Goal: Contribute content

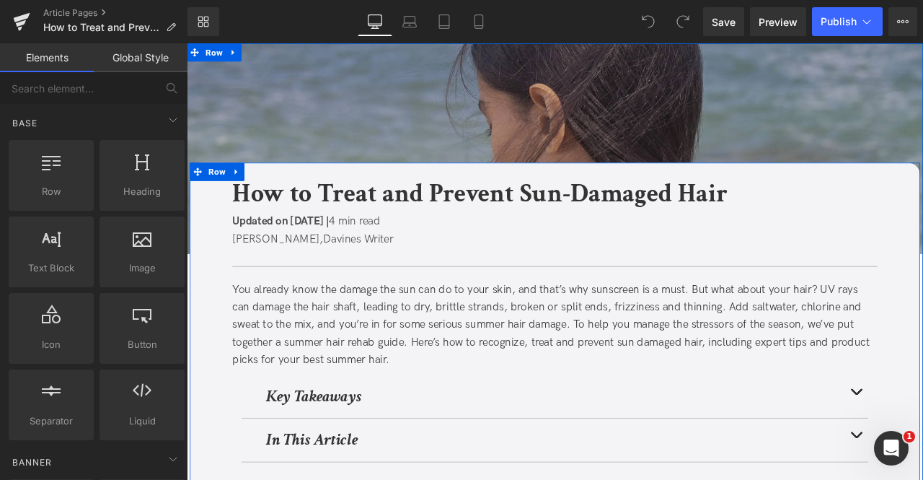
click at [356, 256] on span "Updated on [DATE] |" at bounding box center [298, 254] width 115 height 15
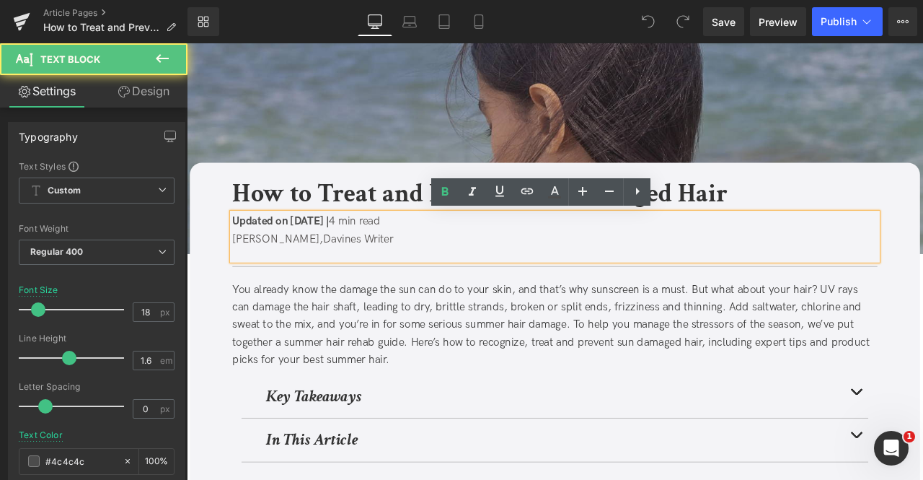
click at [338, 248] on span "Updated on [DATE] |" at bounding box center [298, 254] width 115 height 15
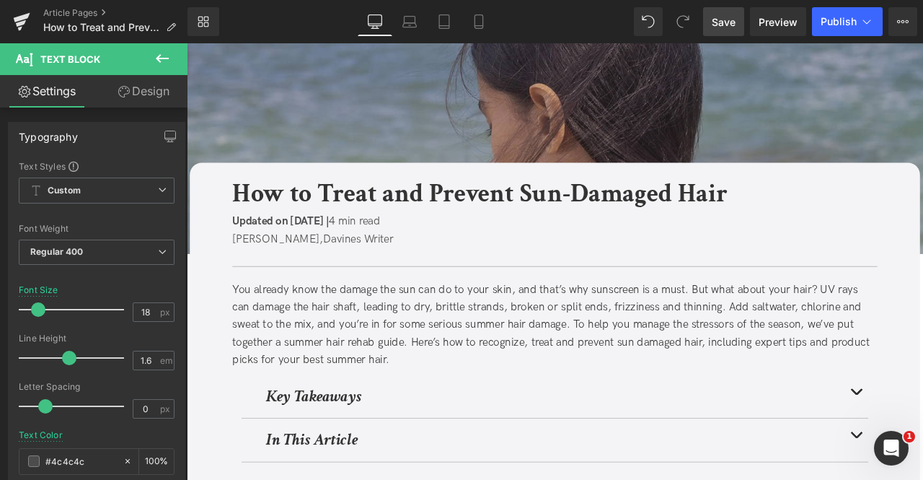
drag, startPoint x: 726, startPoint y: 22, endPoint x: 519, endPoint y: 272, distance: 325.3
click at [726, 22] on span "Save" at bounding box center [724, 21] width 24 height 15
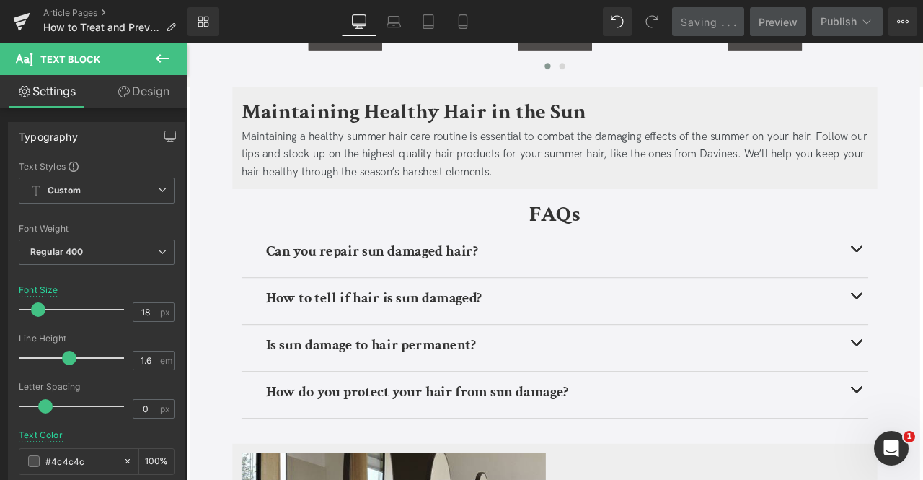
scroll to position [3252, 0]
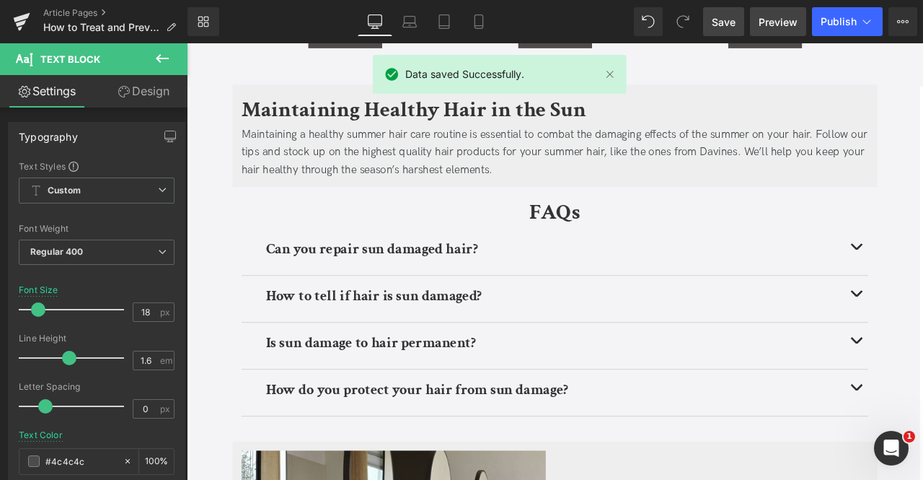
click at [778, 19] on span "Preview" at bounding box center [778, 21] width 39 height 15
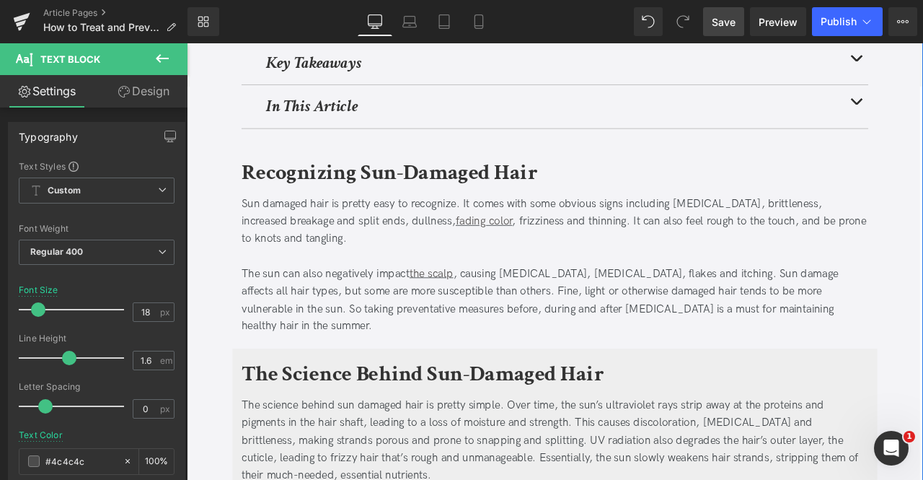
scroll to position [0, 0]
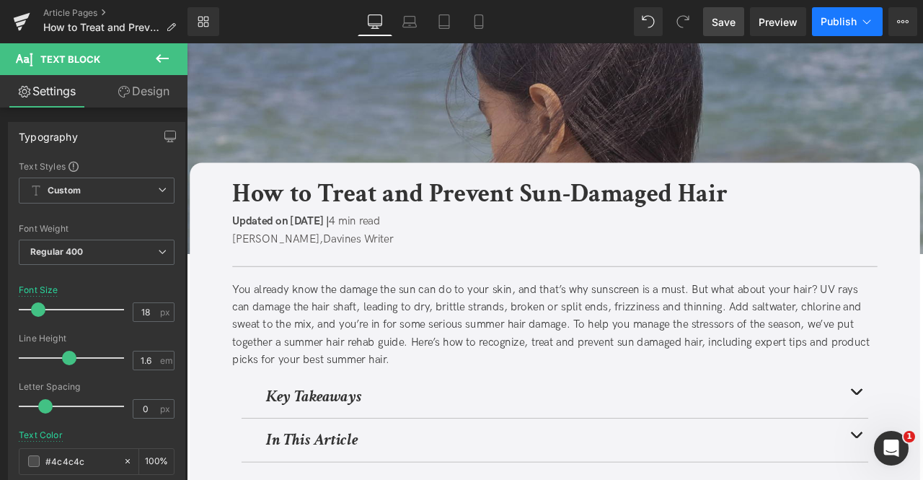
click at [869, 22] on icon at bounding box center [867, 21] width 14 height 14
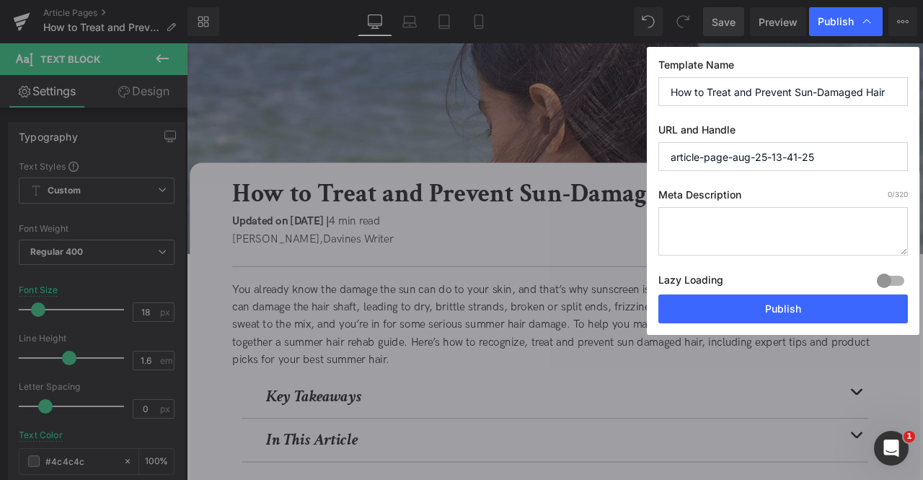
click at [796, 143] on input "article-page-aug-25-13-41-25" at bounding box center [784, 156] width 250 height 29
paste input "/treat-and-prevent-sun-damaged-hair"
type input "treat-and-prevent-sun-damaged-hair"
click at [718, 235] on textarea at bounding box center [784, 231] width 250 height 48
paste textarea "Treat and prevent sun-damaged hair with expert tips and [PERSON_NAME]' SPF and …"
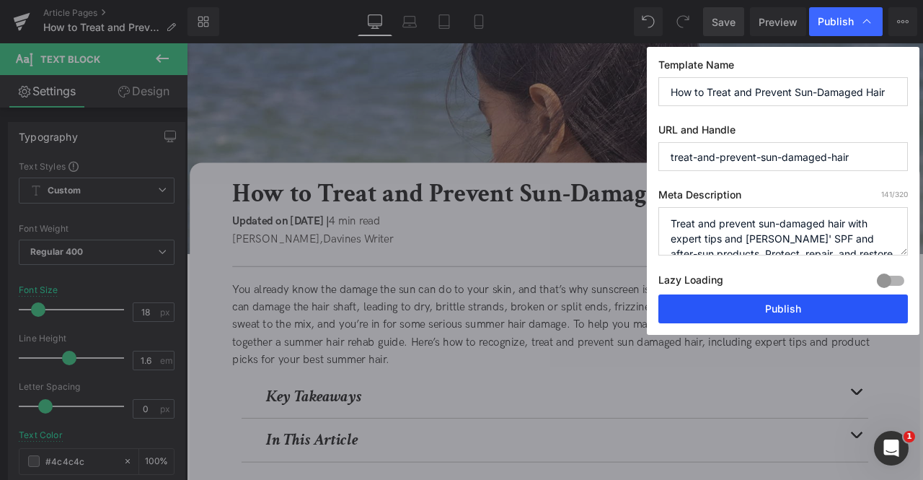
type textarea "Treat and prevent sun-damaged hair with expert tips and [PERSON_NAME]' SPF and …"
click at [747, 301] on button "Publish" at bounding box center [784, 308] width 250 height 29
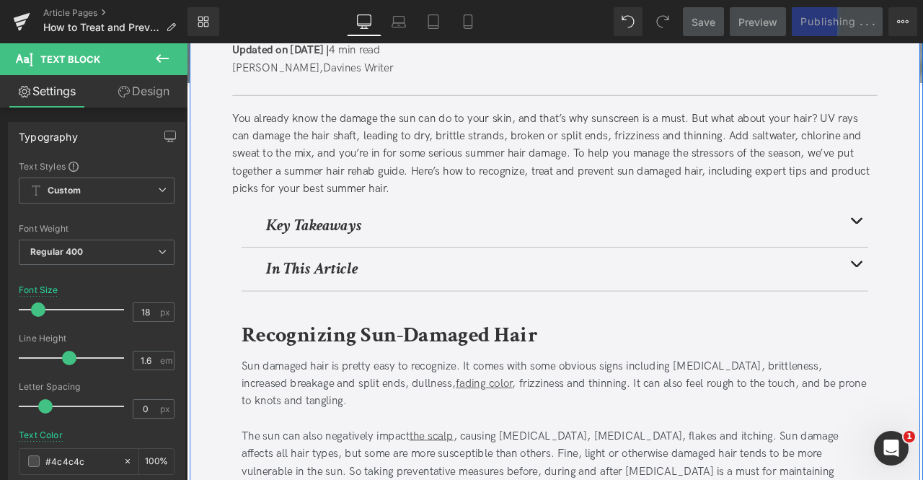
scroll to position [52, 0]
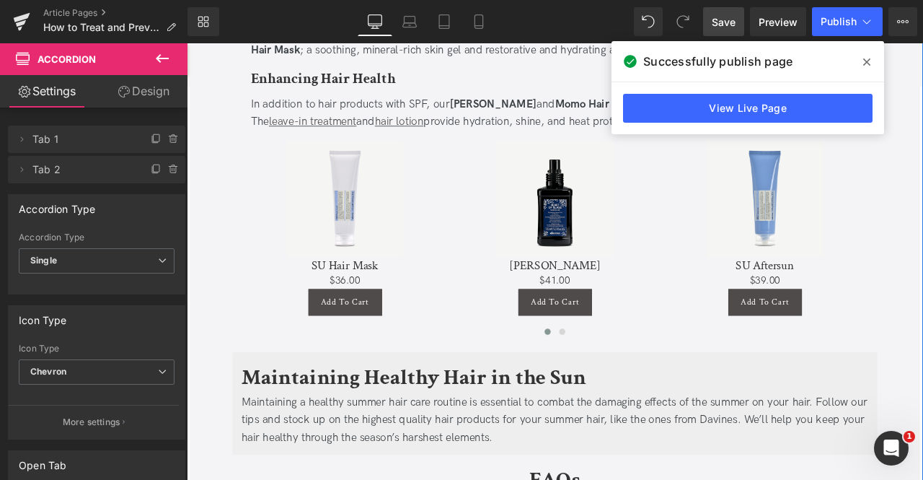
scroll to position [2949, 0]
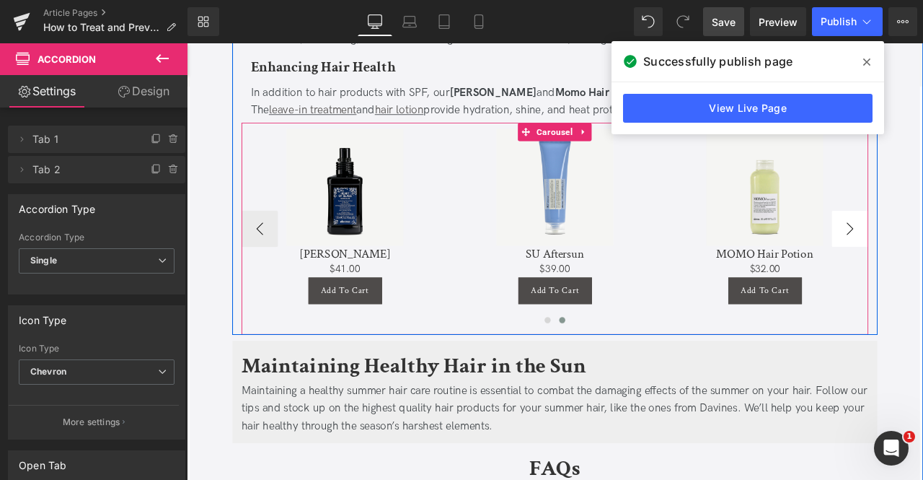
click at [923, 227] on div "Sale Off" at bounding box center [872, 214] width 231 height 139
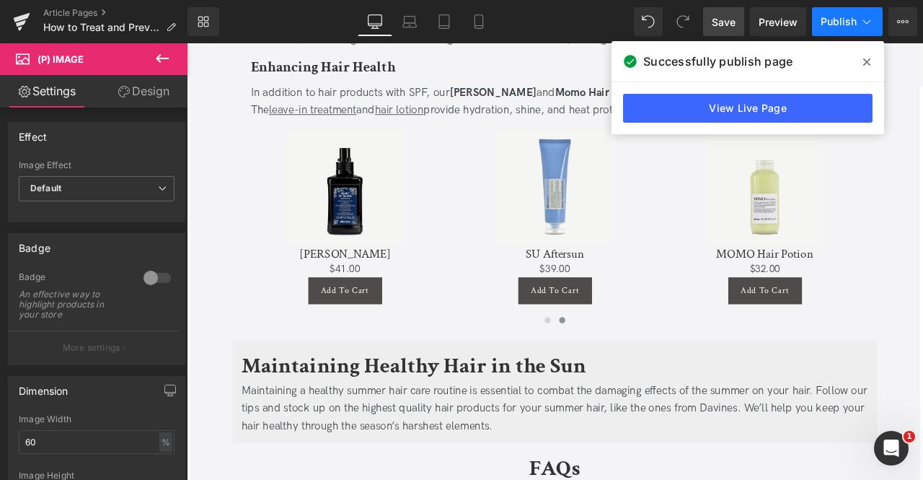
click at [864, 17] on icon at bounding box center [867, 21] width 14 height 14
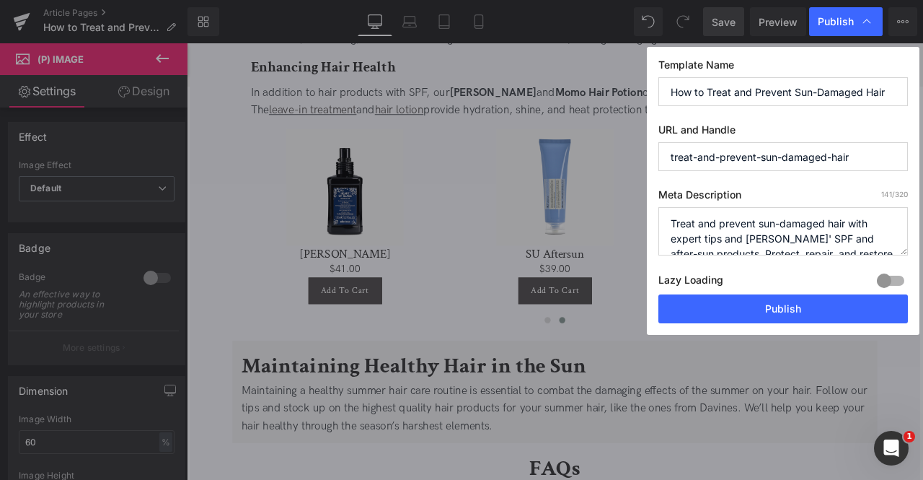
click at [850, 91] on input "How to Treat and Prevent Sun-Damaged Hair" at bounding box center [784, 91] width 250 height 29
